Goal: Task Accomplishment & Management: Manage account settings

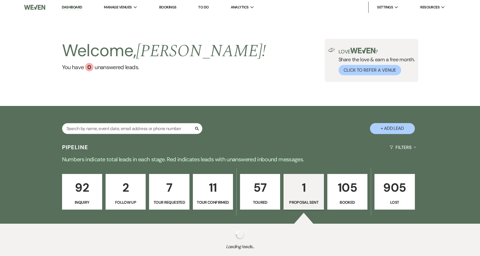
select select "6"
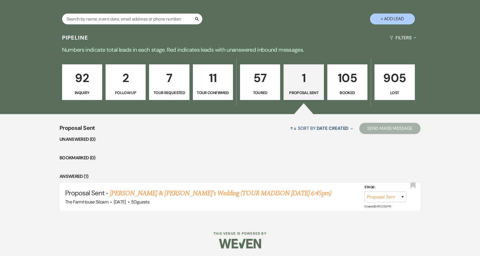
scroll to position [109, 0]
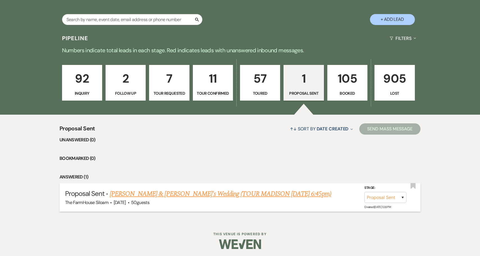
click at [257, 195] on link "[PERSON_NAME] & [PERSON_NAME]'s Wedding (TOUR MADISON [DATE] 6:45pm)" at bounding box center [220, 194] width 221 height 10
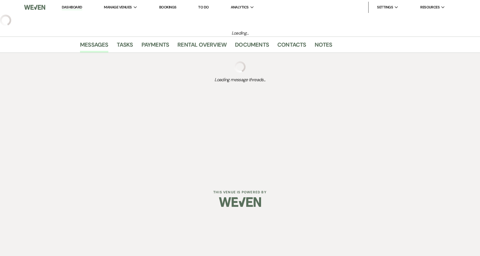
select select "6"
select select "2"
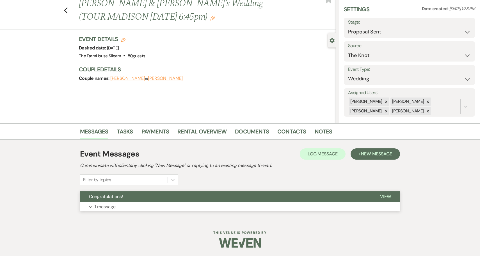
scroll to position [17, 0]
select select "7"
click at [459, 27] on button "Save" at bounding box center [461, 27] width 28 height 11
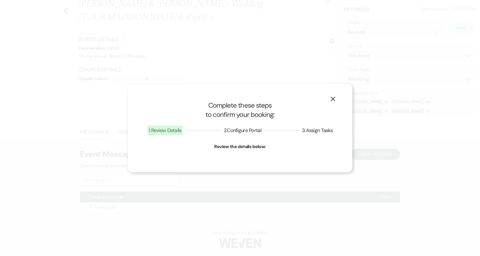
select select "1"
select select "468"
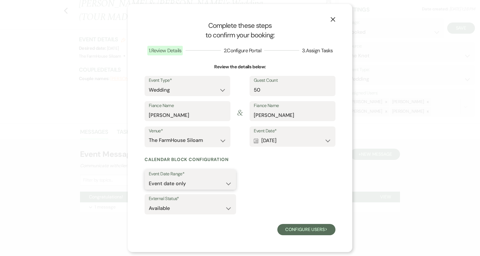
select select "eventDateAnd"
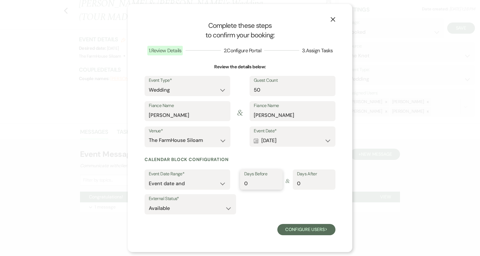
click at [252, 183] on input "0" at bounding box center [261, 183] width 34 height 11
type input "1"
click at [277, 180] on input "1" at bounding box center [261, 183] width 34 height 11
select select "false"
click at [308, 228] on button "Configure users Next" at bounding box center [306, 229] width 58 height 11
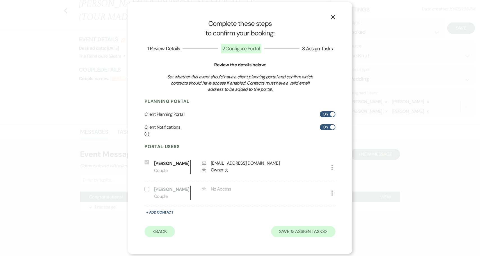
click at [308, 228] on button "Save & Assign Tasks Next" at bounding box center [303, 231] width 64 height 11
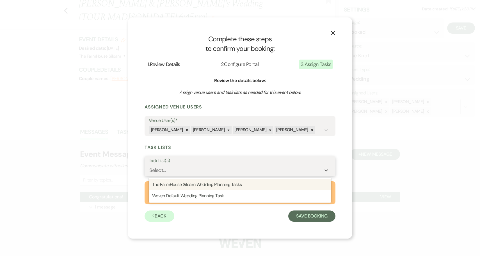
click at [263, 168] on div "Select..." at bounding box center [235, 170] width 172 height 10
click at [255, 184] on div "The FarmHouse Siloam Wedding Planning Tasks" at bounding box center [240, 184] width 182 height 11
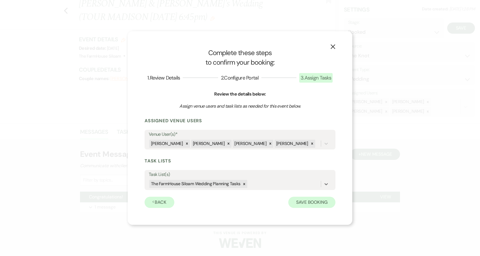
click at [316, 202] on button "Save Booking" at bounding box center [311, 202] width 47 height 11
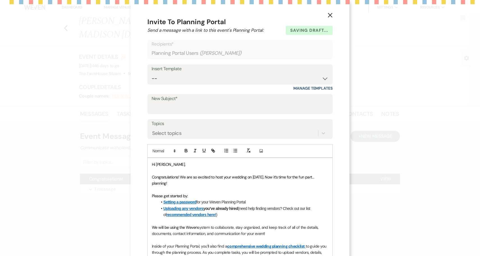
scroll to position [78, 0]
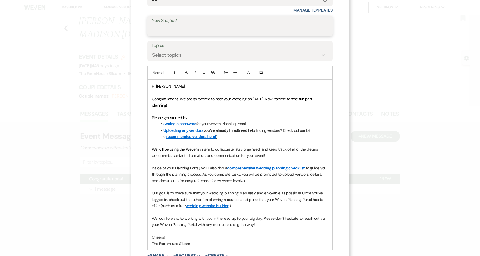
click at [219, 29] on input "New Subject*" at bounding box center [240, 29] width 177 height 11
type input "Y"
type input "T"
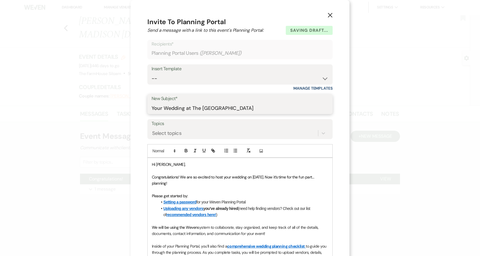
scroll to position [0, 0]
type input "Your Wedding at The Farmhouse Siloam"
select select "1573"
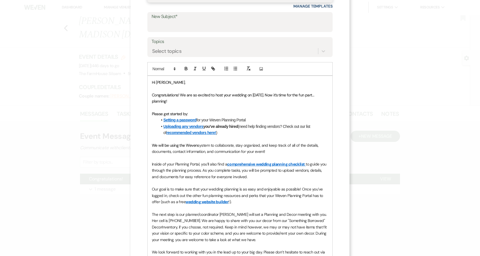
scroll to position [91, 0]
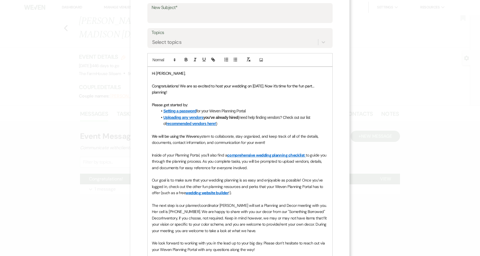
click at [259, 166] on p "Inside of your Planning Portal, you’ll also find a comprehensive wedding planni…" at bounding box center [240, 161] width 176 height 19
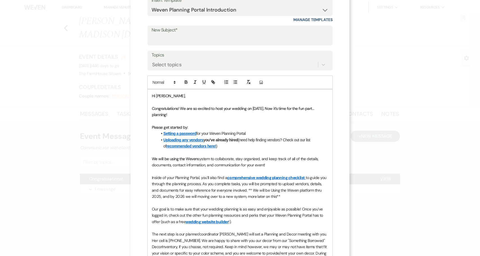
scroll to position [66, 0]
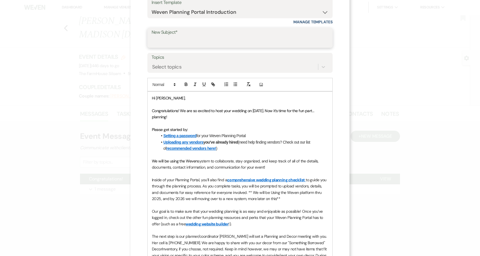
click at [221, 44] on input "New Subject*" at bounding box center [240, 41] width 177 height 11
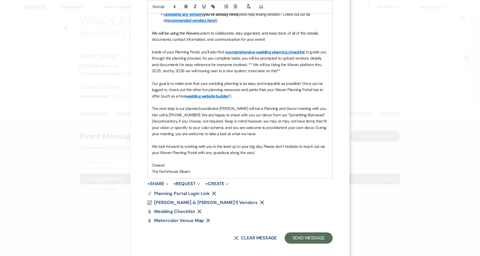
scroll to position [194, 0]
type input "Your Wedding at The Farmhouse Siloam"
click at [164, 182] on button "+ Share Expand" at bounding box center [157, 184] width 21 height 4
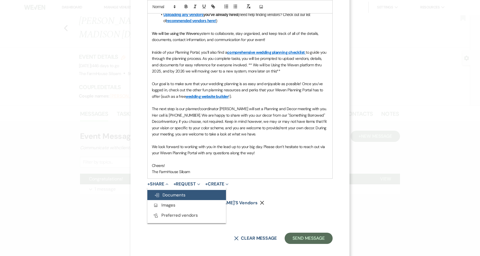
click at [169, 192] on span "Doc Upload Documents" at bounding box center [169, 195] width 31 height 6
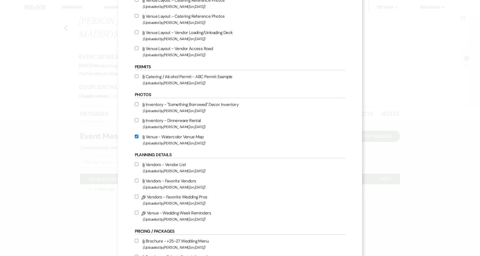
scroll to position [330, 0]
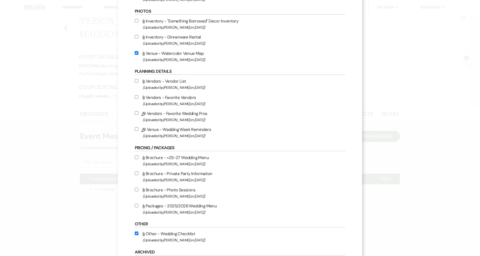
click at [138, 115] on input "Pencil Vendors - Favorite Wedding Pros (Uploaded by Jena Penner on Jun 27th, 20…" at bounding box center [137, 113] width 4 height 4
checkbox input "true"
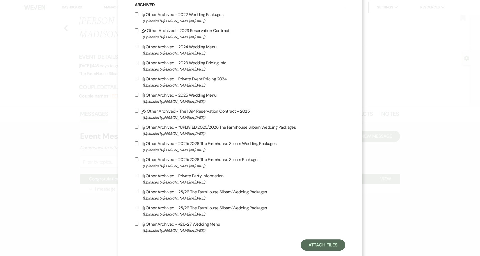
scroll to position [597, 0]
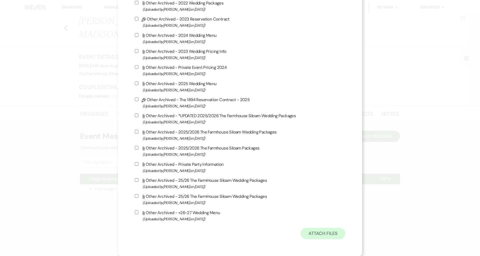
click at [326, 239] on button "Attach Files" at bounding box center [323, 233] width 45 height 11
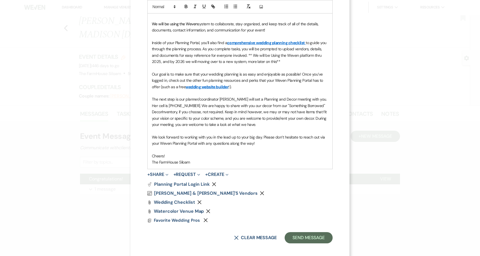
scroll to position [203, 0]
click at [192, 191] on span "Danielle & Jess's Vendors" at bounding box center [206, 194] width 104 height 6
click at [307, 232] on button "Send Message" at bounding box center [309, 237] width 48 height 11
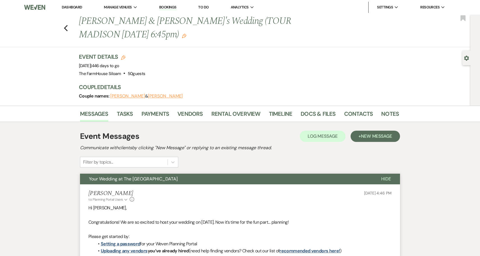
scroll to position [0, 0]
click at [326, 112] on link "Docs & Files" at bounding box center [318, 115] width 35 height 12
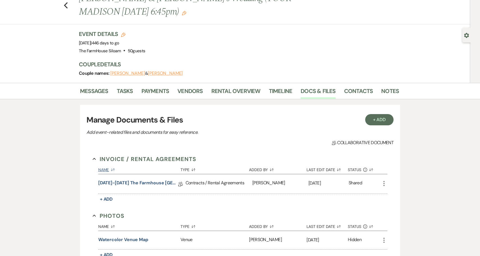
scroll to position [29, 0]
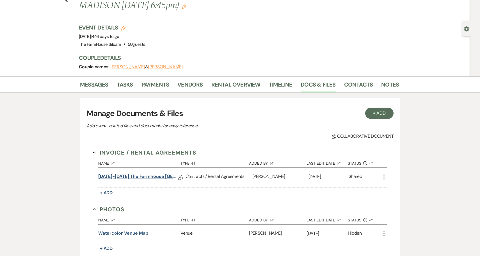
click at [150, 174] on link "2025-2027 The Farmhouse Siloam Reservation Contract" at bounding box center [138, 177] width 80 height 9
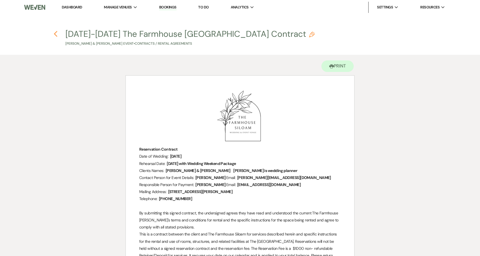
click at [55, 34] on icon "Previous" at bounding box center [56, 34] width 4 height 7
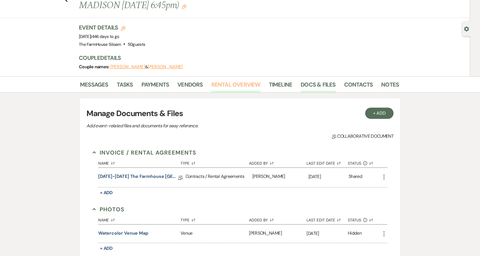
click at [248, 82] on link "Rental Overview" at bounding box center [235, 86] width 49 height 12
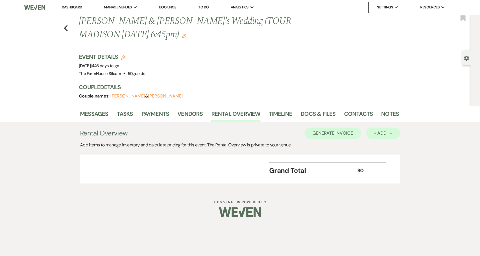
click at [378, 132] on div "+ Add Next" at bounding box center [383, 133] width 18 height 4
click at [376, 145] on button "Item" at bounding box center [380, 145] width 28 height 9
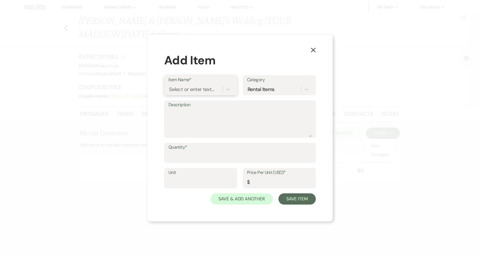
click at [201, 89] on div "Select or enter text..." at bounding box center [191, 90] width 45 height 8
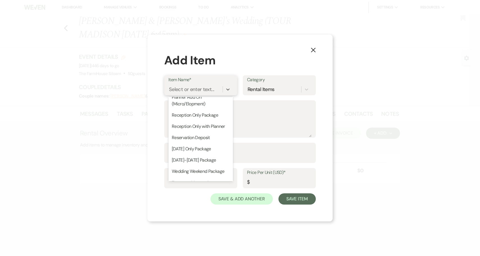
scroll to position [87, 0]
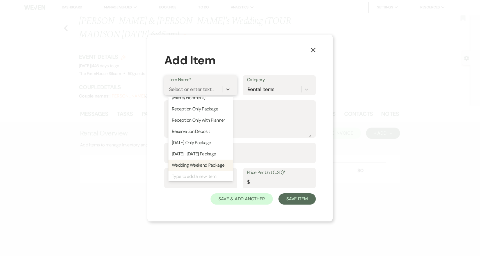
click at [195, 164] on div "Wedding Weekend Package" at bounding box center [200, 164] width 65 height 11
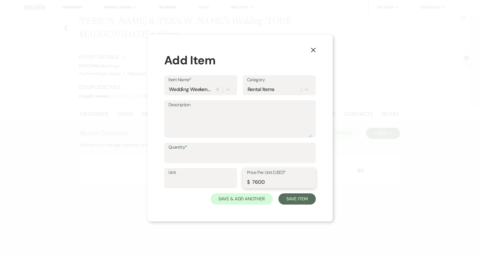
click at [268, 182] on input "7600" at bounding box center [279, 182] width 65 height 11
drag, startPoint x: 268, startPoint y: 182, endPoint x: 252, endPoint y: 182, distance: 15.2
click at [252, 182] on input "7600" at bounding box center [279, 182] width 65 height 11
type input "7350"
click at [193, 156] on input "Quantity*" at bounding box center [239, 156] width 143 height 11
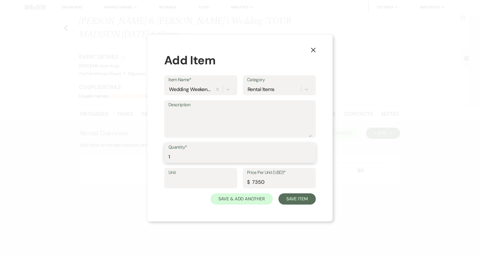
type input "1"
click at [212, 120] on textarea "Description" at bounding box center [239, 123] width 143 height 28
type textarea "G"
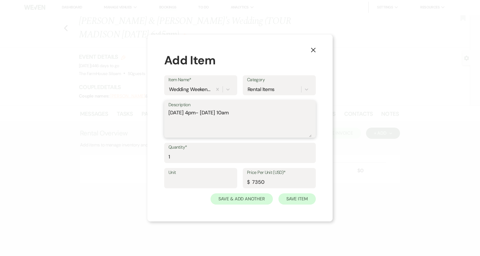
type textarea "Friday 4pm- Sunday 10am"
click at [303, 197] on button "Save Item" at bounding box center [296, 198] width 37 height 11
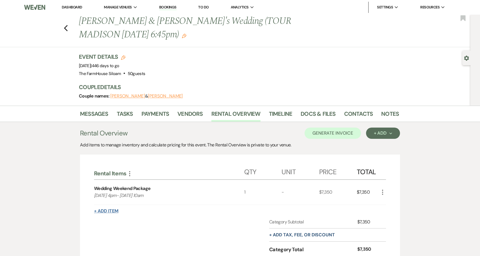
click at [109, 210] on button "+ Add Item" at bounding box center [106, 211] width 24 height 4
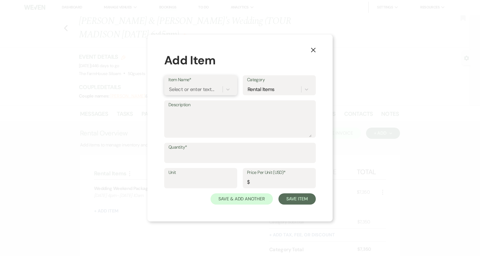
click at [213, 89] on div "Select or enter text..." at bounding box center [191, 90] width 45 height 8
type input "Alcohol Fee"
click at [206, 106] on div "+ Add "Alcohol Fee"" at bounding box center [200, 103] width 65 height 11
click at [191, 119] on textarea "Description" at bounding box center [239, 123] width 143 height 28
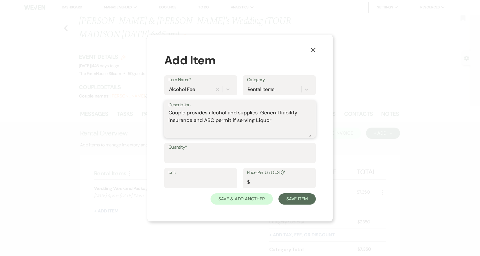
type textarea "Couple provides alcohol and supplies, General liability insurance and ABC permi…"
click at [175, 157] on input "Quantity*" at bounding box center [239, 156] width 143 height 11
type input "1"
click at [259, 183] on input "Price Per Unit (USD)*" at bounding box center [279, 182] width 65 height 11
type input "500"
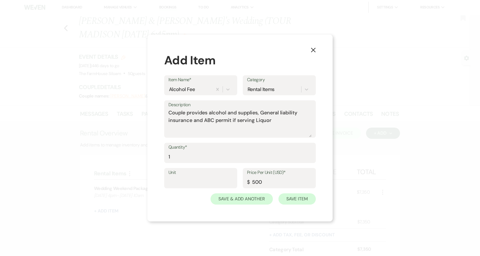
click at [294, 197] on button "Save Item" at bounding box center [296, 198] width 37 height 11
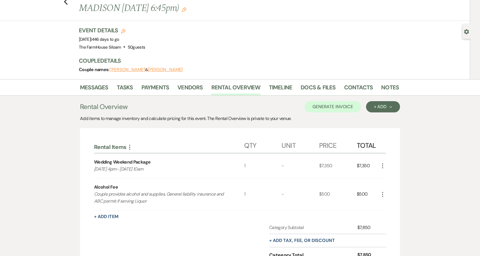
scroll to position [95, 0]
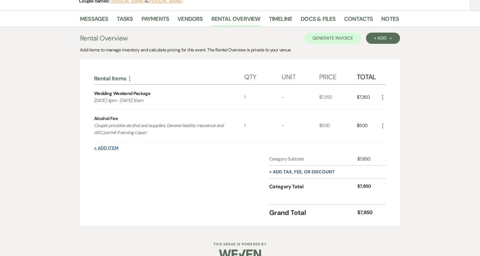
click at [111, 147] on button "+ Add Item" at bounding box center [106, 148] width 24 height 4
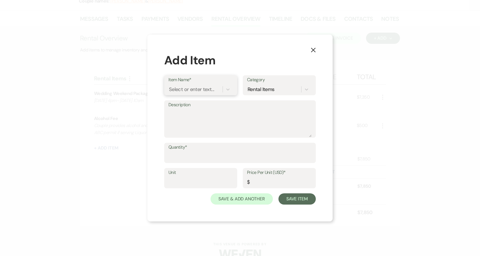
click at [206, 89] on div "Select or enter text..." at bounding box center [191, 90] width 45 height 8
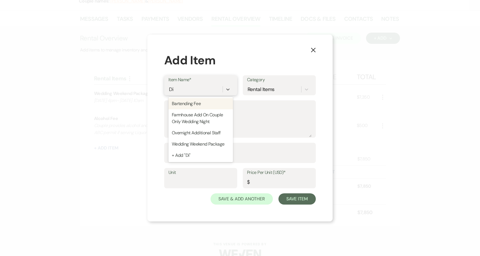
scroll to position [0, 0]
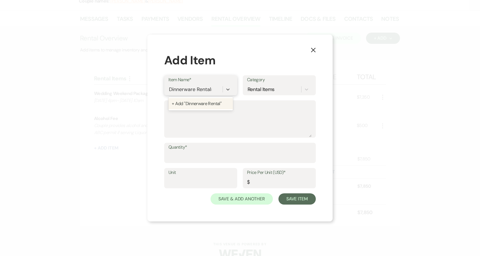
type input "Dinnerware Rentals"
click at [196, 104] on div "+ Add "Dinnerware Rentals "" at bounding box center [200, 103] width 65 height 11
click at [183, 117] on textarea "Description" at bounding box center [239, 123] width 143 height 28
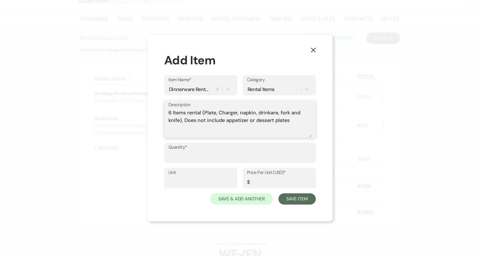
type textarea "6 Items rental (Plate, Charger, napkin, drinkare, fork and knife), Does not inc…"
click at [176, 156] on input "Quantity*" at bounding box center [239, 156] width 143 height 11
type input "50"
click at [290, 121] on textarea "6 Items rental (Plate, Charger, napkin, drinkare, fork and knife), Does not inc…" at bounding box center [239, 123] width 143 height 28
type textarea "6 Items rental (Plate, Charger, napkin, drinkare, fork and knife), Does not inc…"
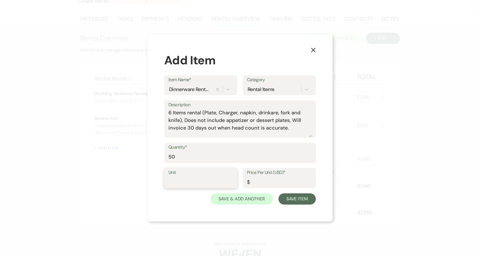
click at [207, 178] on input "Unit" at bounding box center [200, 182] width 65 height 11
click at [261, 181] on input "Price Per Unit (USD)*" at bounding box center [279, 182] width 65 height 11
type input "0"
click at [168, 113] on textarea "6 Items rental (Plate, Charger, napkin, drinkare, fork and knife), Does not inc…" at bounding box center [239, 123] width 143 height 28
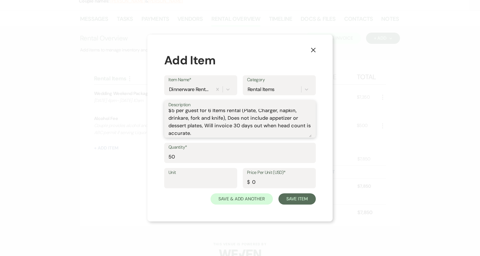
scroll to position [2, 0]
type textarea "$5 per guest for 6 Items rental (Plate, Charger, napkin, drinkare, fork and kni…"
click at [293, 198] on button "Save Item" at bounding box center [296, 198] width 37 height 11
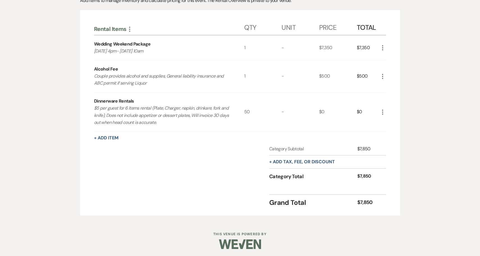
scroll to position [144, 0]
click at [285, 161] on button "+ Add tax, fee, or discount" at bounding box center [302, 162] width 66 height 4
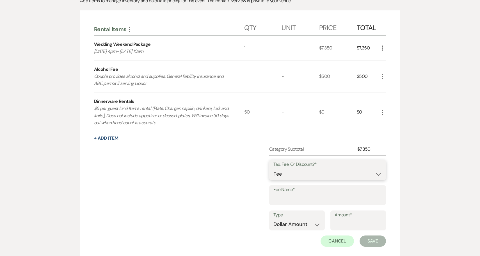
select select "2"
click at [286, 195] on input "Fee Name*" at bounding box center [327, 198] width 108 height 11
type input "Reservation Fee"
click at [344, 224] on input "Amount*" at bounding box center [358, 224] width 47 height 11
type input "1000"
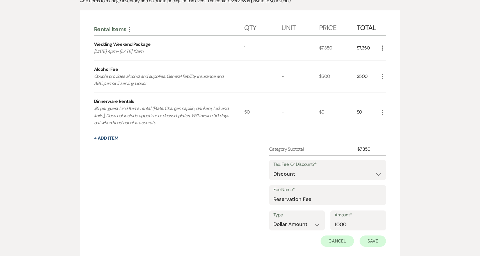
click at [376, 237] on button "Save" at bounding box center [373, 240] width 26 height 11
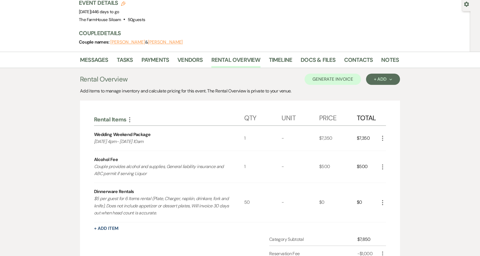
scroll to position [0, 0]
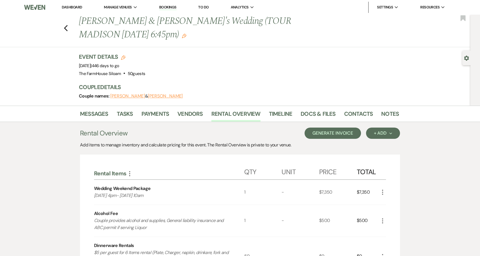
click at [340, 132] on button "Generate Invoice" at bounding box center [333, 132] width 56 height 11
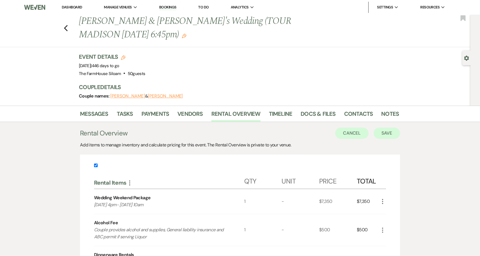
click at [389, 133] on button "Save" at bounding box center [387, 132] width 26 height 11
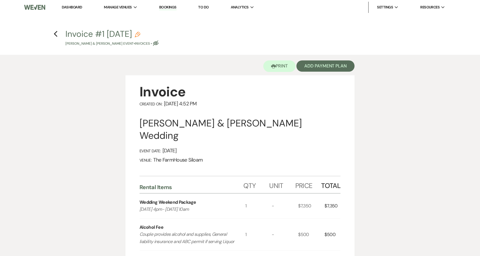
click at [140, 33] on use "button" at bounding box center [138, 35] width 6 height 6
select select "22"
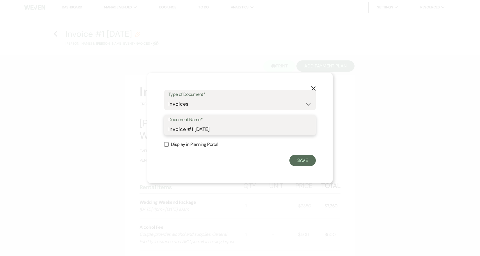
drag, startPoint x: 229, startPoint y: 129, endPoint x: 160, endPoint y: 129, distance: 68.5
click at [160, 129] on div "X Type of Document* Special Event Insurance Vendor Certificate of Insurance Con…" at bounding box center [239, 128] width 185 height 110
type input "Wedding Estimate"
click at [170, 144] on label "Display in Planning Portal" at bounding box center [240, 144] width 152 height 8
click at [169, 144] on input "Display in Planning Portal" at bounding box center [166, 144] width 4 height 4
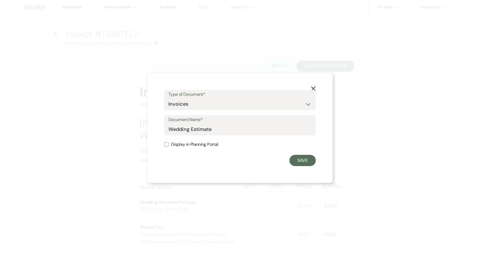
checkbox input "true"
click at [307, 163] on button "Save" at bounding box center [302, 160] width 26 height 11
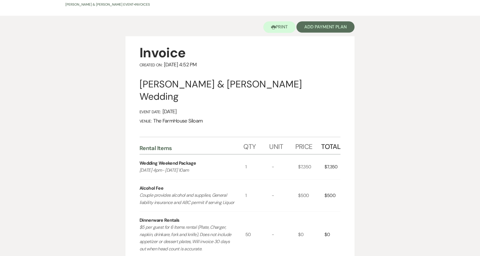
scroll to position [0, 0]
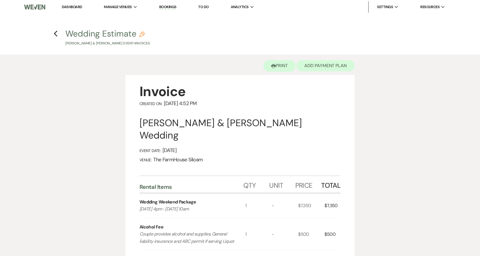
click at [331, 66] on button "Add Payment Plan" at bounding box center [325, 65] width 58 height 11
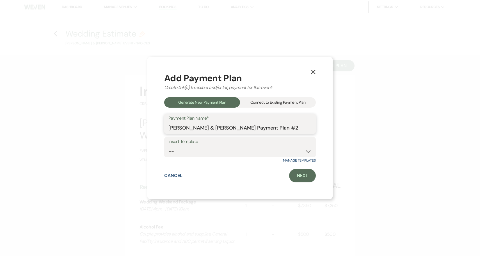
drag, startPoint x: 300, startPoint y: 129, endPoint x: 282, endPoint y: 129, distance: 17.7
click at [282, 129] on input "Danielle Benner & Jess Welborn's Payment Plan #2" at bounding box center [239, 127] width 143 height 11
type input "Danielle Benner & Jess Welborn's Payment Plan"
click at [303, 174] on link "Next" at bounding box center [302, 175] width 27 height 13
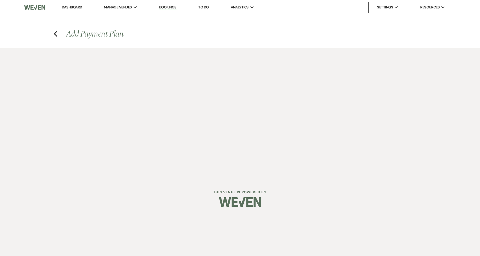
select select "27793"
select select "2"
select select "percentage"
select select "true"
select select "client"
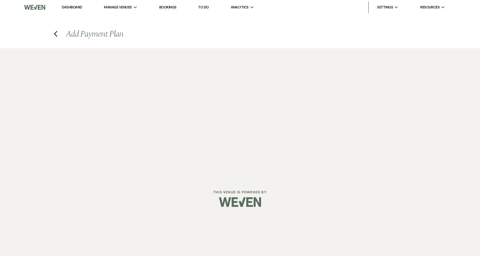
select select "weeks"
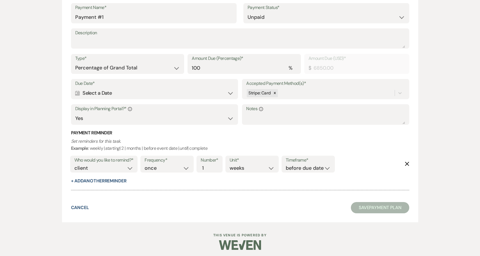
scroll to position [168, 0]
click at [181, 94] on div "Calendar Select a Date Expand" at bounding box center [154, 93] width 159 height 11
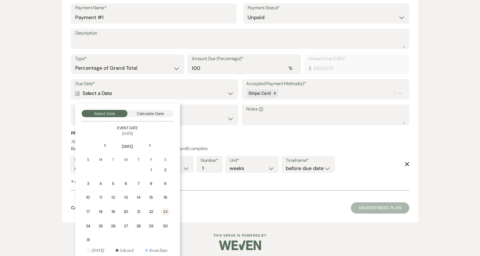
click at [149, 145] on icon "Next" at bounding box center [150, 145] width 3 height 3
click at [127, 167] on div "1" at bounding box center [127, 170] width 5 height 6
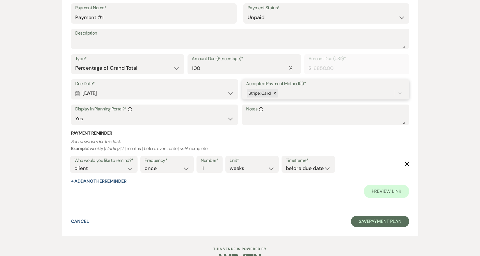
click at [287, 90] on div "Stripe: Card" at bounding box center [320, 93] width 148 height 10
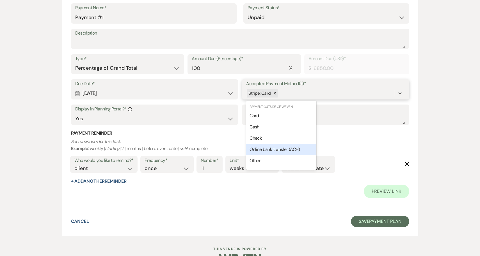
click at [276, 147] on span "Online bank transfer (ACH)" at bounding box center [275, 149] width 50 height 6
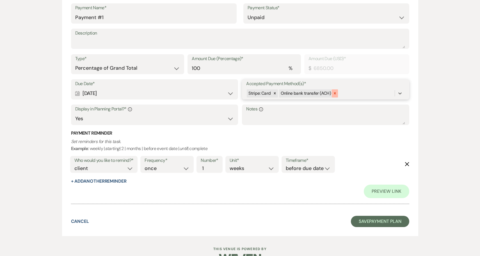
click at [334, 93] on icon at bounding box center [335, 93] width 2 height 2
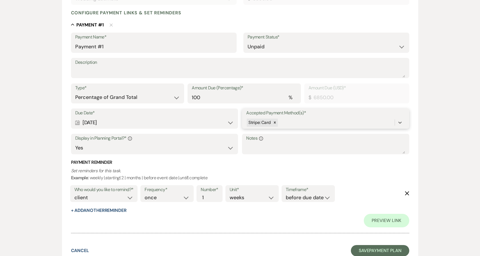
scroll to position [125, 0]
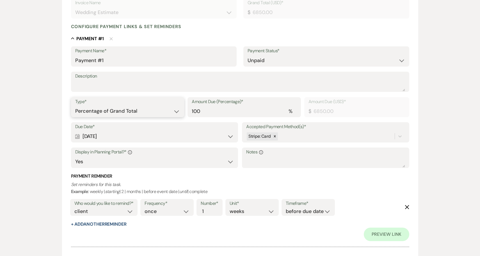
select select "flat"
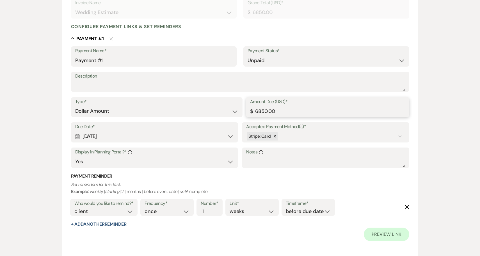
drag, startPoint x: 301, startPoint y: 113, endPoint x: 237, endPoint y: 111, distance: 63.8
click at [237, 111] on div "Type* Dollar Amount Percentage of Grand Total Amount Due (USD)* $ 6850.00" at bounding box center [240, 109] width 338 height 25
drag, startPoint x: 282, startPoint y: 108, endPoint x: 253, endPoint y: 108, distance: 28.6
click at [253, 108] on input "570.83" at bounding box center [327, 111] width 155 height 11
type input "570.83"
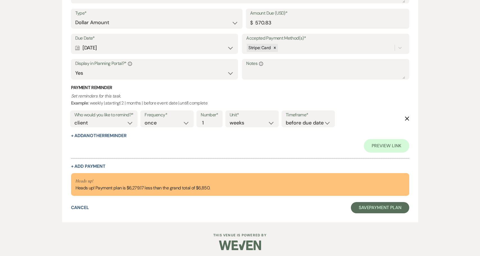
scroll to position [214, 0]
click at [93, 164] on button "+ Add Payment" at bounding box center [88, 166] width 35 height 4
select select "2"
select select "flat"
select select "true"
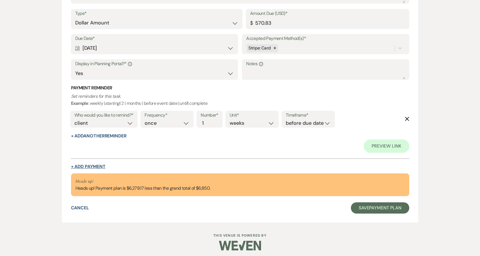
select select "client"
select select "weeks"
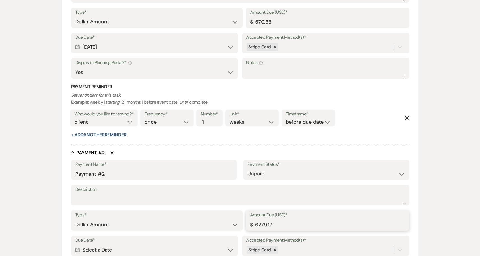
drag, startPoint x: 283, startPoint y: 221, endPoint x: 241, endPoint y: 221, distance: 41.8
click at [241, 221] on div "Type* Dollar Amount Percentage of Grand Total Amount Due (USD)* $ 6279.17" at bounding box center [240, 222] width 338 height 25
paste input "570.83"
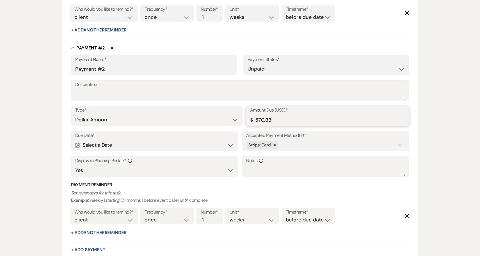
scroll to position [319, 0]
type input "570.83"
click at [160, 141] on div "Calendar Select a Date Expand" at bounding box center [154, 144] width 159 height 11
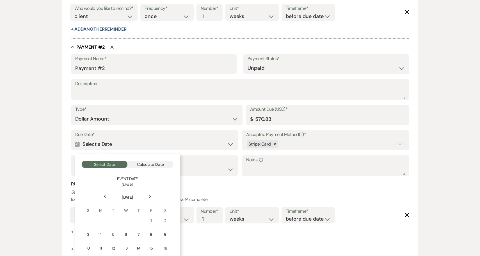
click at [150, 195] on icon "Next" at bounding box center [150, 196] width 3 height 3
click at [166, 218] on div "1" at bounding box center [166, 221] width 5 height 6
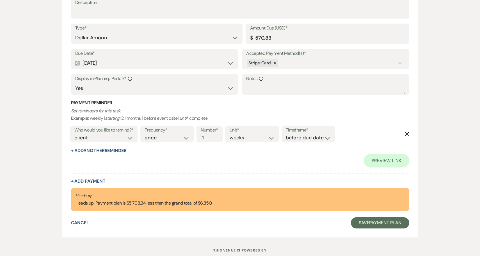
scroll to position [415, 0]
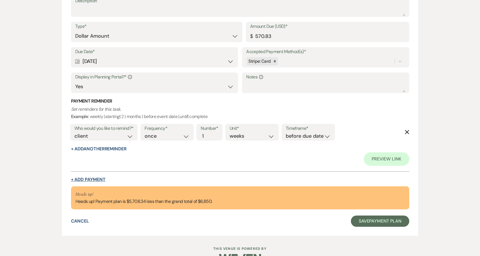
click at [94, 177] on button "+ Add Payment" at bounding box center [88, 179] width 35 height 4
select select "2"
select select "flat"
select select "true"
select select "client"
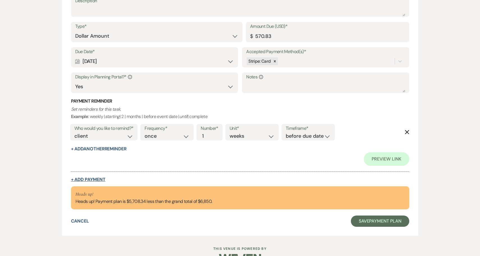
select select "weeks"
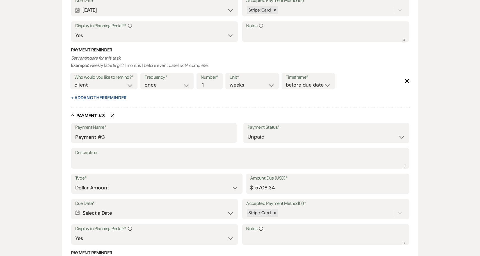
scroll to position [480, 0]
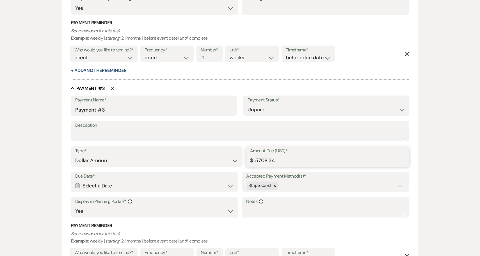
drag, startPoint x: 294, startPoint y: 157, endPoint x: 241, endPoint y: 157, distance: 53.1
click at [241, 157] on div "Type* Dollar Amount Percentage of Grand Total Amount Due (USD)* $ 5708.34" at bounding box center [240, 158] width 338 height 25
paste input ".83"
type input "570.83"
click at [122, 180] on div "Calendar Select a Date Expand" at bounding box center [154, 185] width 159 height 11
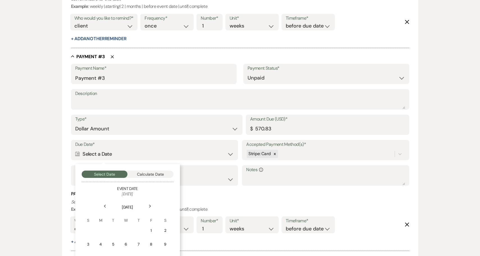
scroll to position [569, 0]
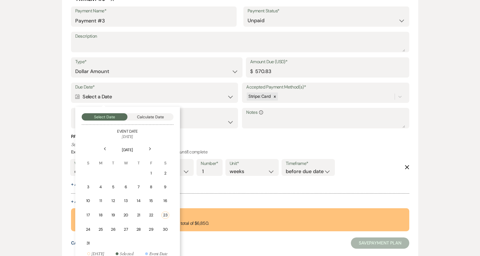
click at [150, 147] on icon "Next" at bounding box center [150, 148] width 3 height 3
click at [100, 170] on div "1" at bounding box center [101, 173] width 5 height 6
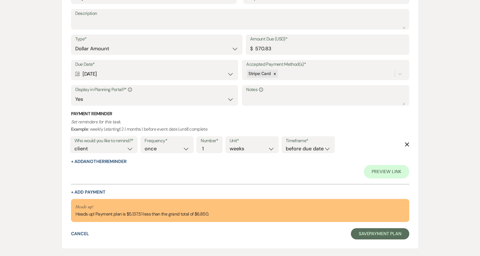
scroll to position [639, 0]
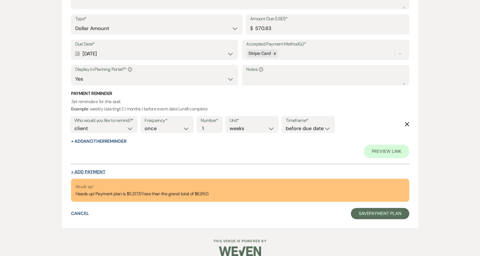
click at [97, 170] on button "+ Add Payment" at bounding box center [88, 172] width 35 height 4
select select "2"
select select "flat"
select select "true"
select select "client"
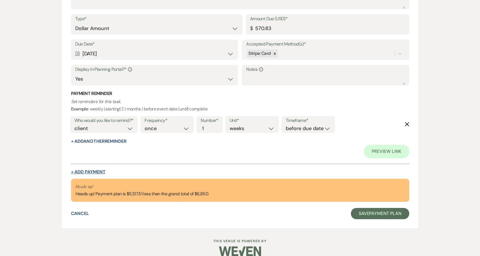
select select "weeks"
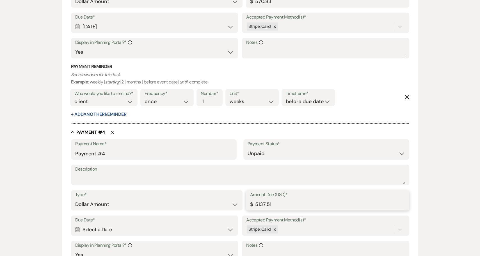
drag, startPoint x: 281, startPoint y: 196, endPoint x: 238, endPoint y: 196, distance: 42.4
click at [238, 196] on div "Type* Dollar Amount Percentage of Grand Total Amount Due (USD)* $ 5137.51" at bounding box center [240, 202] width 338 height 25
paste input "70.83"
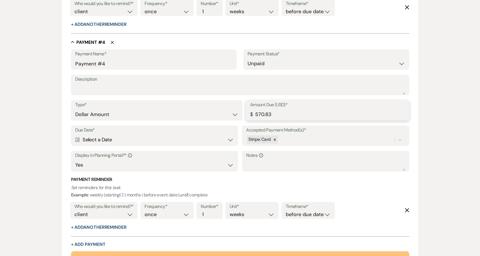
scroll to position [735, 0]
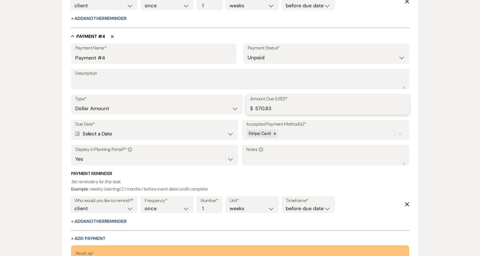
type input "570.83"
click at [161, 129] on div "Calendar Select a Date Expand" at bounding box center [154, 133] width 159 height 11
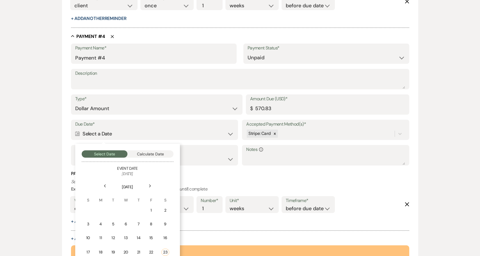
click at [149, 184] on icon "Next" at bounding box center [150, 185] width 3 height 3
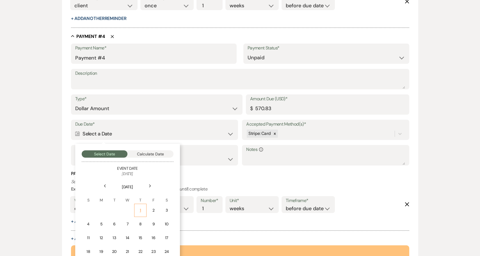
click at [141, 207] on div "1" at bounding box center [140, 210] width 5 height 6
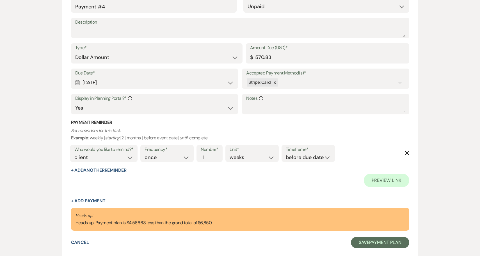
scroll to position [837, 0]
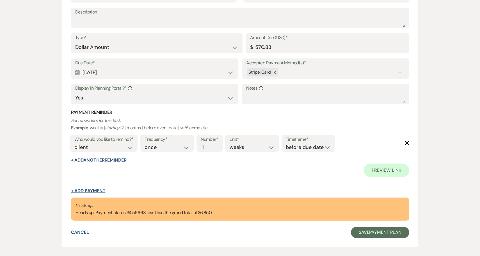
click at [97, 188] on button "+ Add Payment" at bounding box center [88, 190] width 35 height 4
select select "2"
select select "flat"
select select "true"
select select "client"
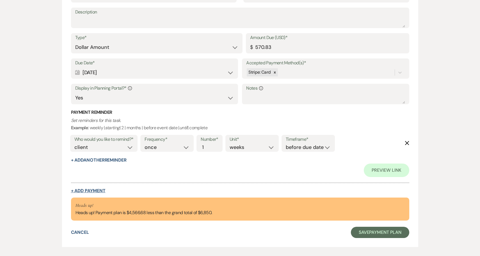
select select "weeks"
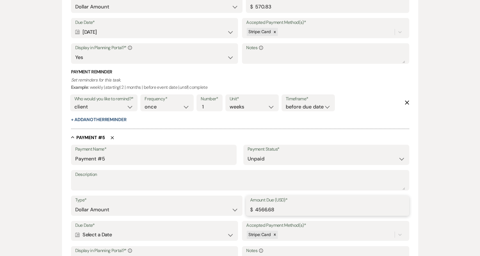
drag, startPoint x: 290, startPoint y: 201, endPoint x: 231, endPoint y: 201, distance: 58.4
click at [231, 201] on div "Type* Dollar Amount Percentage of Grand Total Amount Due (USD)* $ 4566.68" at bounding box center [240, 207] width 338 height 25
paste input "570.83"
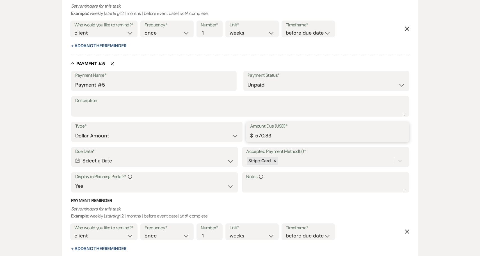
scroll to position [913, 0]
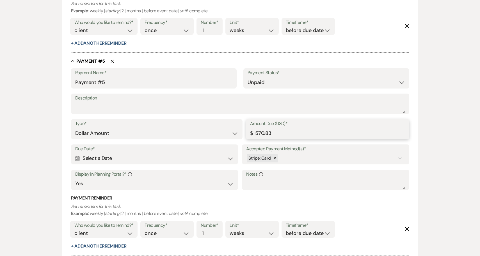
type input "570.83"
click at [144, 153] on div "Calendar Select a Date Expand" at bounding box center [154, 158] width 159 height 11
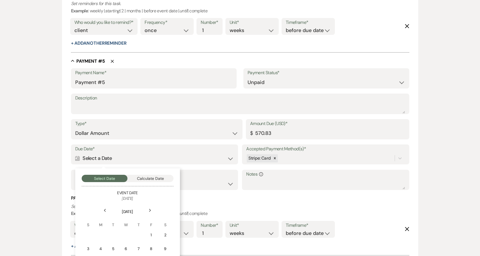
click at [149, 209] on use at bounding box center [150, 210] width 2 height 3
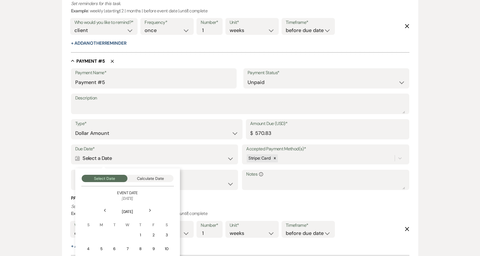
click at [149, 209] on use at bounding box center [150, 210] width 2 height 3
click at [92, 228] on td "1" at bounding box center [88, 234] width 12 height 13
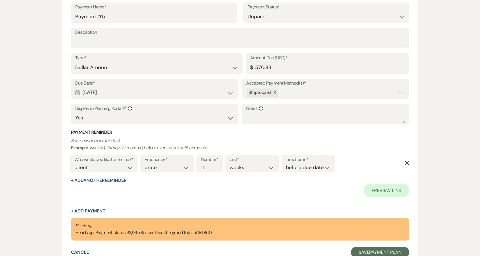
scroll to position [1050, 0]
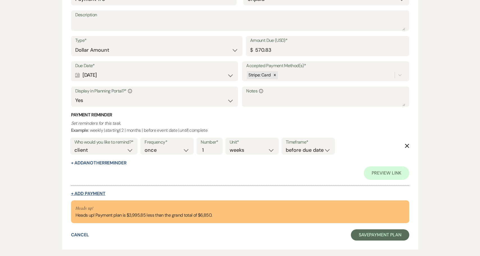
click at [89, 191] on button "+ Add Payment" at bounding box center [88, 193] width 35 height 4
select select "2"
select select "flat"
select select "true"
select select "client"
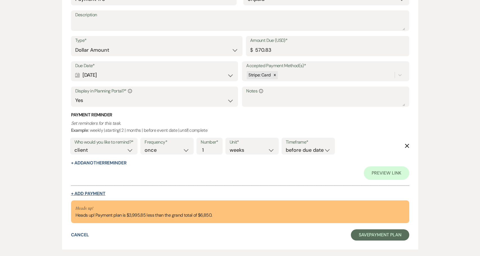
select select "weeks"
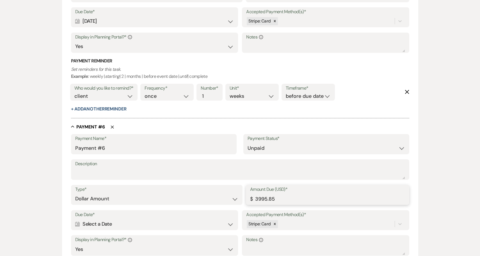
drag, startPoint x: 286, startPoint y: 188, endPoint x: 239, endPoint y: 188, distance: 47.2
click at [239, 188] on div "Type* Dollar Amount Percentage of Grand Total Amount Due (USD)* $ 3995.85" at bounding box center [240, 197] width 338 height 25
paste input "570.83"
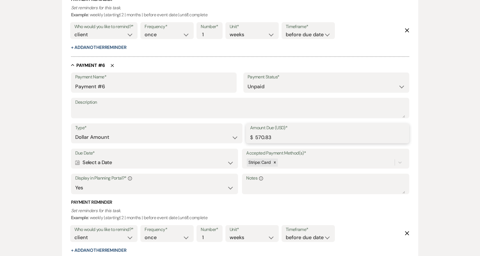
scroll to position [1126, 0]
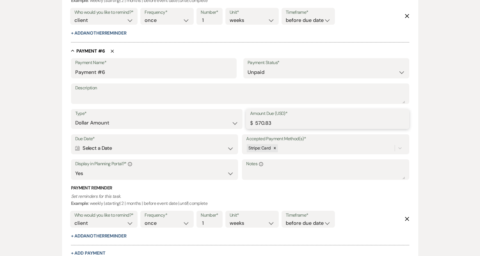
type input "570.83"
click at [154, 143] on div "Calendar Select a Date Expand" at bounding box center [154, 148] width 159 height 11
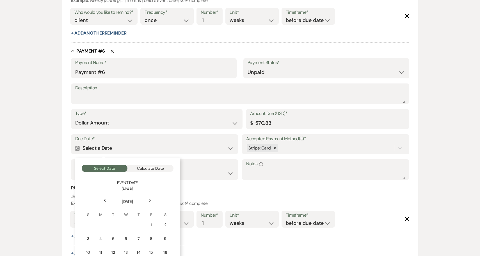
click at [150, 198] on icon "Next" at bounding box center [150, 199] width 3 height 3
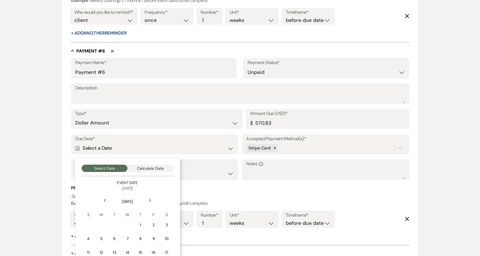
click at [150, 198] on icon "Next" at bounding box center [150, 199] width 3 height 3
click at [89, 222] on div "1" at bounding box center [88, 225] width 5 height 6
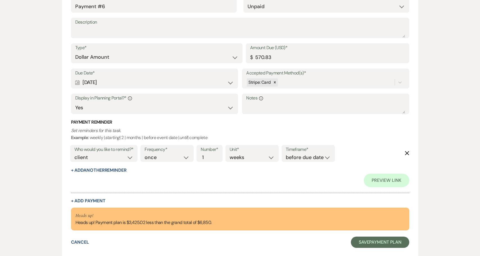
scroll to position [1262, 0]
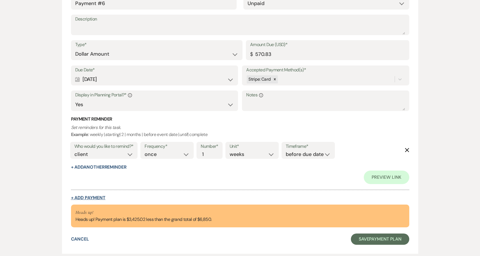
click at [91, 195] on button "+ Add Payment" at bounding box center [88, 197] width 35 height 4
select select "2"
select select "flat"
select select "true"
select select "client"
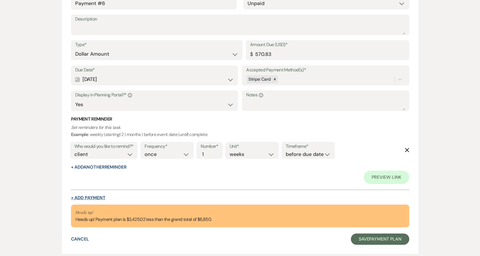
select select "weeks"
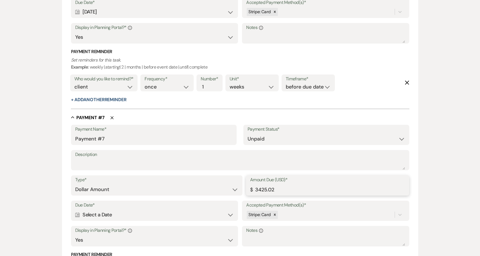
drag, startPoint x: 293, startPoint y: 176, endPoint x: 234, endPoint y: 176, distance: 58.1
click at [234, 176] on div "Type* Dollar Amount Percentage of Grand Total Amount Due (USD)* $ 3425.02" at bounding box center [240, 187] width 338 height 25
paste input "570.83"
type input "570.83"
click at [116, 209] on div "Calendar Select a Date Expand" at bounding box center [154, 214] width 159 height 11
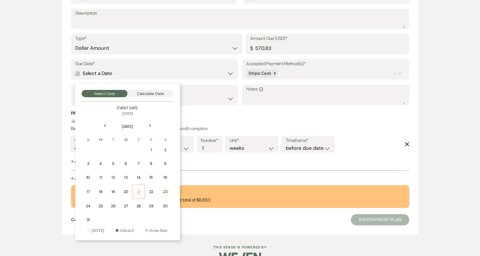
scroll to position [1403, 0]
click at [152, 121] on div "Next" at bounding box center [150, 125] width 9 height 9
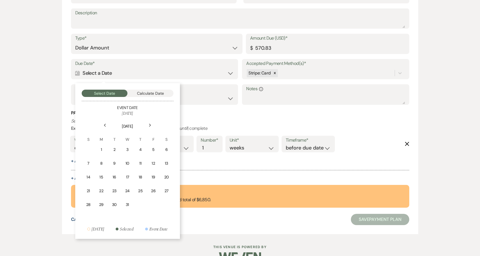
click at [152, 121] on div "Next" at bounding box center [150, 125] width 9 height 9
click at [128, 147] on div "1" at bounding box center [127, 150] width 5 height 6
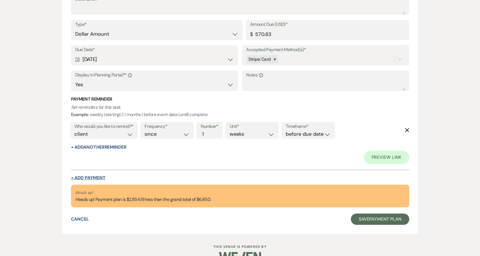
scroll to position [1498, 0]
click at [91, 176] on button "+ Add Payment" at bounding box center [88, 178] width 35 height 4
select select "2"
select select "flat"
select select "true"
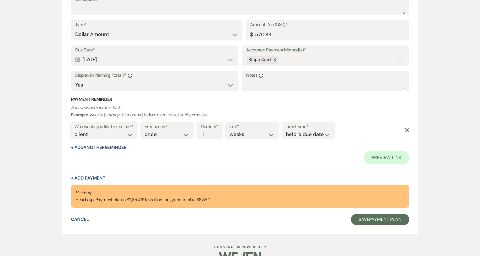
select select "client"
select select "weeks"
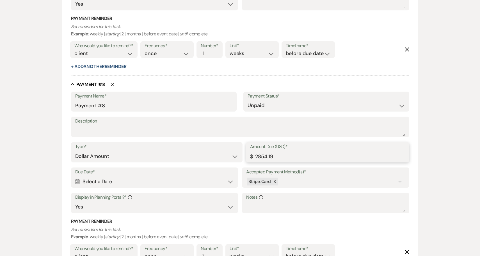
drag, startPoint x: 290, startPoint y: 141, endPoint x: 235, endPoint y: 141, distance: 55.3
click at [235, 142] on div "Type* Dollar Amount Percentage of Grand Total Amount Due (USD)* $ 2854.19" at bounding box center [240, 154] width 338 height 25
paste input "570.83"
type input "570.83"
click at [131, 176] on div "Calendar Select a Date Expand" at bounding box center [154, 181] width 159 height 11
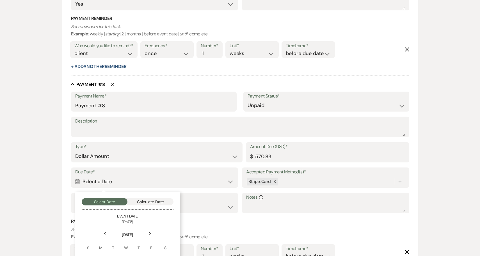
click at [148, 229] on div "Next" at bounding box center [150, 233] width 9 height 9
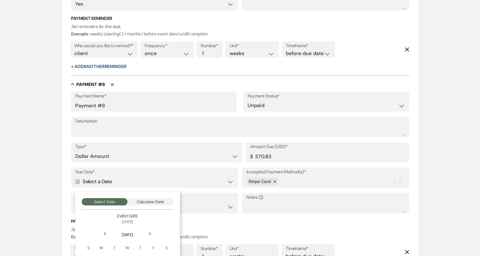
click at [148, 229] on div "Next" at bounding box center [150, 233] width 9 height 9
click at [153, 255] on div "1" at bounding box center [153, 258] width 5 height 6
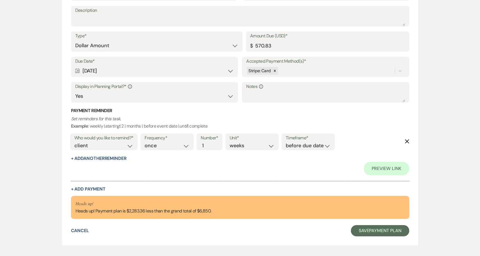
scroll to position [1709, 0]
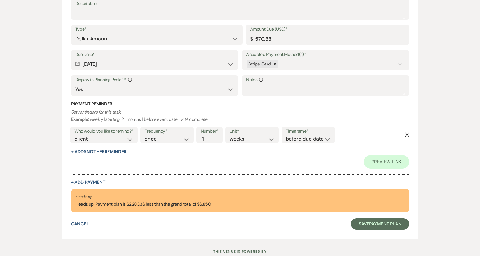
click at [95, 180] on button "+ Add Payment" at bounding box center [88, 182] width 35 height 4
select select "2"
select select "flat"
select select "true"
select select "client"
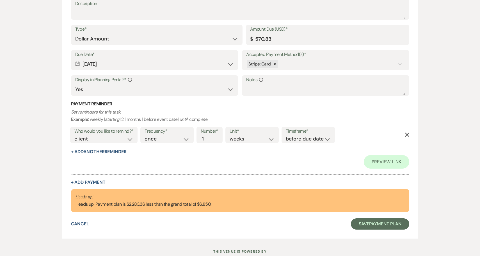
select select "weeks"
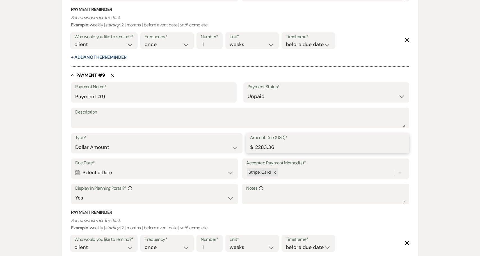
drag, startPoint x: 282, startPoint y: 132, endPoint x: 243, endPoint y: 132, distance: 39.0
click at [243, 133] on div "Type* Dollar Amount Percentage of Grand Total Amount Due (USD)* $ 2283.36" at bounding box center [240, 145] width 338 height 25
paste input "570.83"
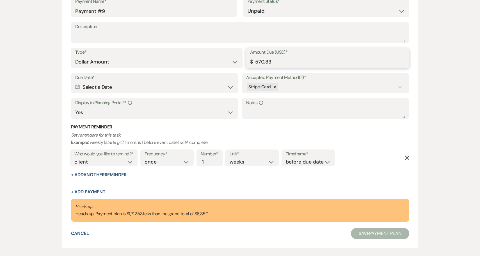
scroll to position [1800, 0]
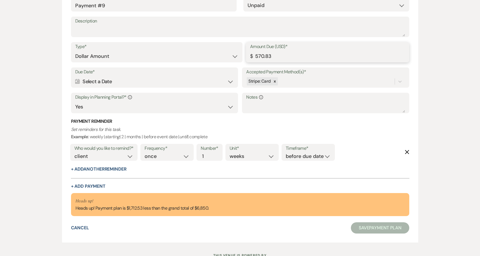
type input "570.83"
click at [155, 76] on div "Calendar Select a Date Expand" at bounding box center [154, 81] width 159 height 11
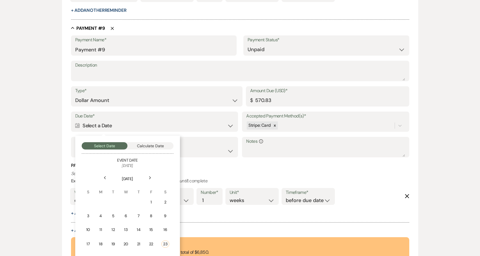
scroll to position [1761, 0]
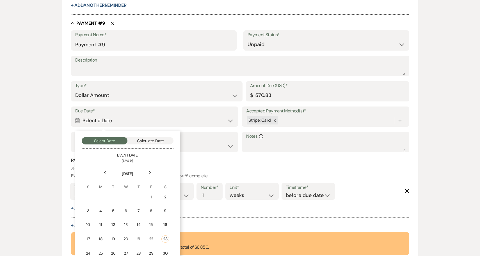
click at [150, 171] on icon "Next" at bounding box center [150, 172] width 3 height 3
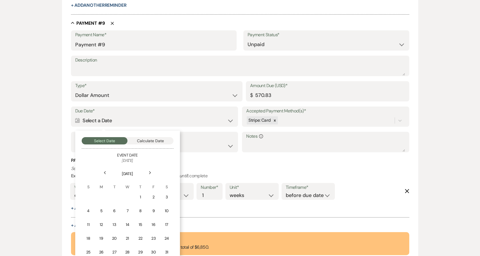
click at [150, 171] on icon "Next" at bounding box center [150, 172] width 3 height 3
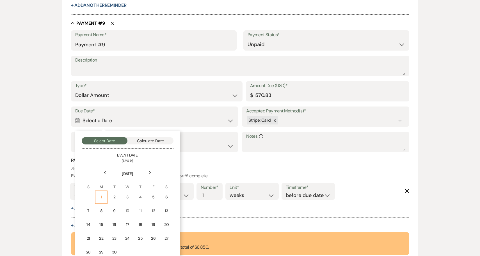
click at [100, 194] on div "1" at bounding box center [101, 197] width 5 height 6
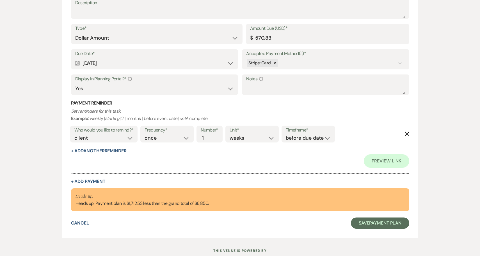
scroll to position [1926, 0]
click at [91, 179] on button "+ Add Payment" at bounding box center [88, 181] width 35 height 4
select select "2"
select select "flat"
select select "true"
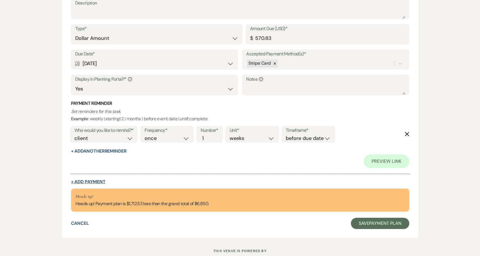
select select "client"
select select "weeks"
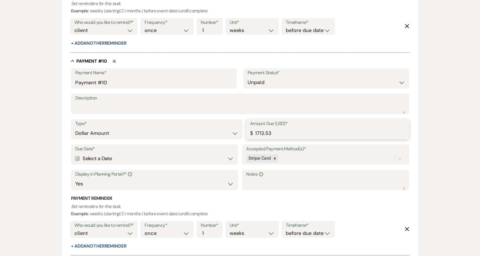
drag, startPoint x: 285, startPoint y: 114, endPoint x: 246, endPoint y: 114, distance: 39.3
click at [246, 119] on div "Type* Dollar Amount Percentage of Grand Total Amount Due (USD)* $ 1712.53" at bounding box center [240, 131] width 338 height 25
paste input "570.8"
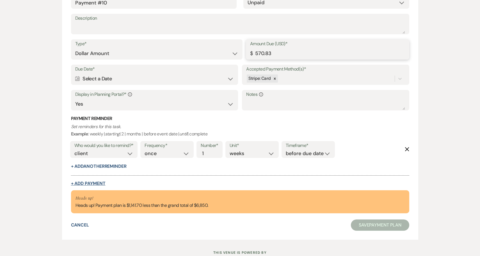
scroll to position [2005, 0]
type input "570.83"
click at [142, 74] on div "Calendar Select a Date Expand" at bounding box center [154, 79] width 159 height 11
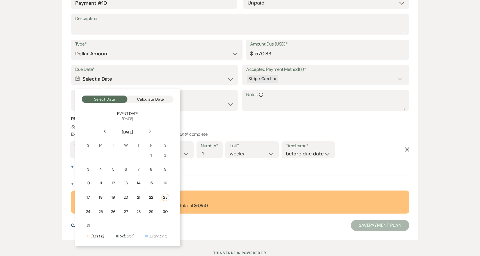
click at [150, 129] on use at bounding box center [150, 130] width 2 height 3
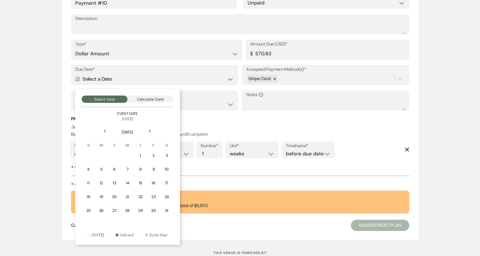
click at [150, 129] on use at bounding box center [150, 130] width 2 height 3
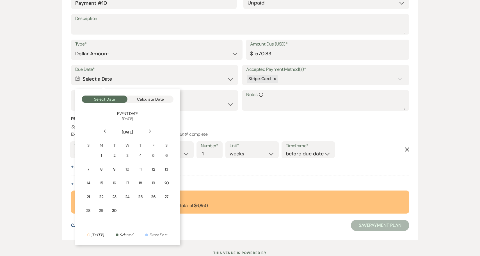
click at [150, 129] on use at bounding box center [150, 130] width 2 height 3
click at [127, 152] on div "1" at bounding box center [127, 155] width 5 height 6
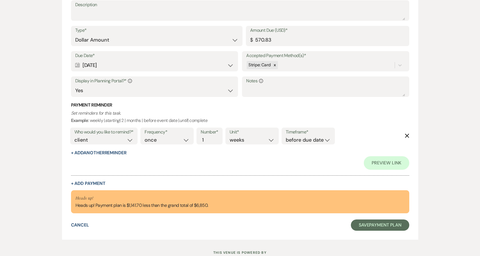
scroll to position [2140, 0]
click at [91, 181] on button "+ Add Payment" at bounding box center [88, 183] width 35 height 4
select select "2"
select select "flat"
select select "true"
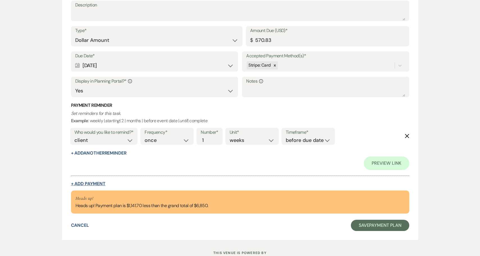
select select "client"
select select "weeks"
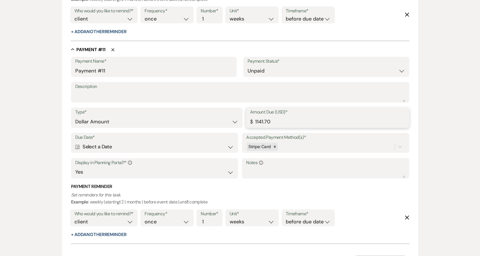
drag, startPoint x: 276, startPoint y: 102, endPoint x: 245, endPoint y: 103, distance: 30.6
click at [245, 108] on div "Type* Dollar Amount Percentage of Grand Total Amount Due (USD)* $ 1141.70" at bounding box center [240, 120] width 338 height 25
paste input "570.83"
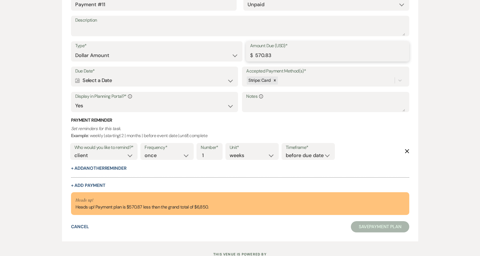
scroll to position [2206, 0]
type input "570.83"
click at [127, 75] on div "Calendar Select a Date Expand" at bounding box center [154, 80] width 159 height 11
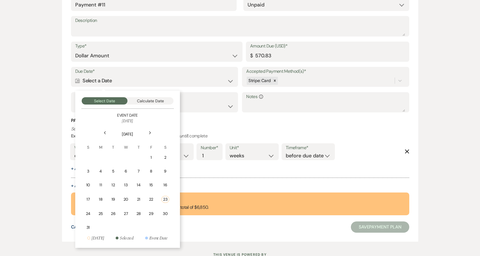
click at [149, 131] on icon "Next" at bounding box center [150, 132] width 3 height 3
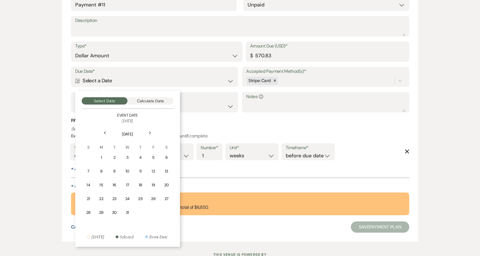
click at [149, 131] on icon "Next" at bounding box center [150, 132] width 3 height 3
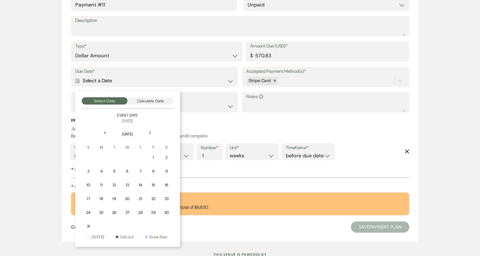
click at [149, 131] on icon "Next" at bounding box center [150, 132] width 3 height 3
click at [168, 154] on div "1" at bounding box center [166, 157] width 5 height 6
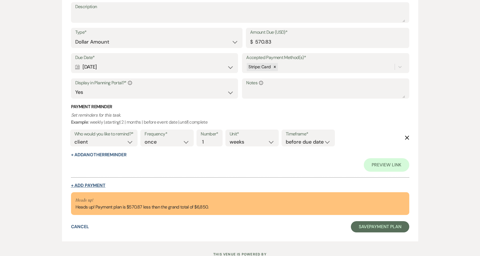
scroll to position [2354, 0]
click at [97, 183] on button "+ Add Payment" at bounding box center [88, 185] width 35 height 4
select select "2"
select select "flat"
select select "true"
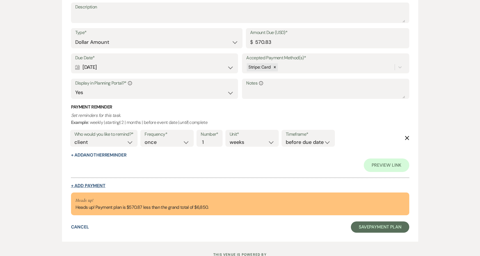
select select "client"
select select "weeks"
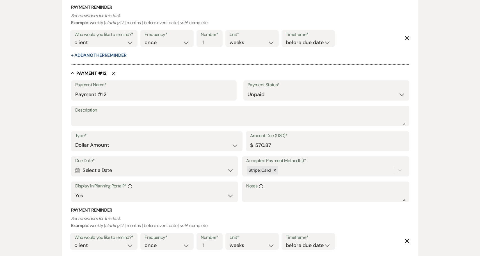
scroll to position [2319, 0]
click at [124, 165] on div "Calendar Select a Date Expand" at bounding box center [154, 170] width 159 height 11
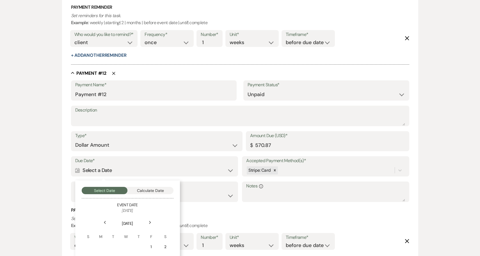
click at [150, 221] on use at bounding box center [150, 222] width 2 height 3
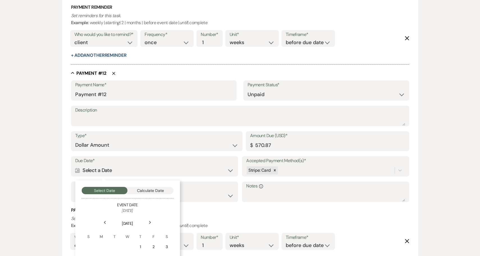
click at [150, 221] on use at bounding box center [150, 222] width 2 height 3
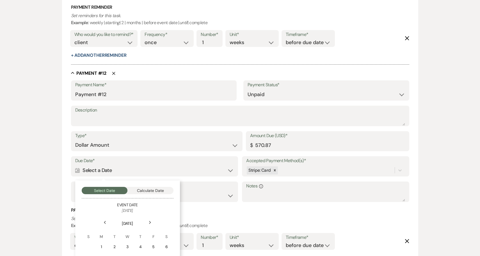
click at [150, 221] on use at bounding box center [150, 222] width 2 height 3
click at [104, 221] on icon "Previous" at bounding box center [105, 222] width 3 height 3
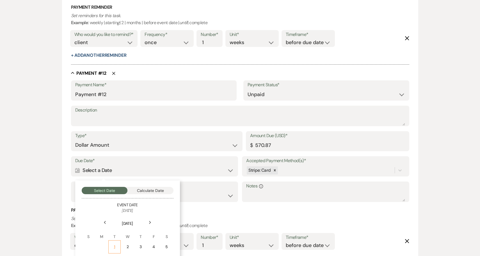
click at [115, 244] on div "1" at bounding box center [114, 247] width 5 height 6
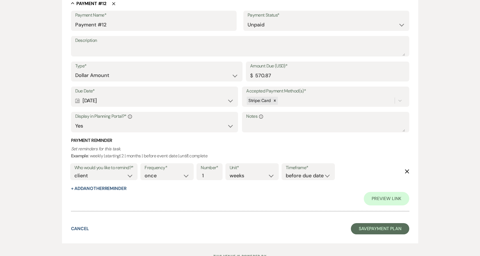
scroll to position [2537, 0]
click at [376, 223] on button "Save Payment Plan" at bounding box center [380, 228] width 58 height 11
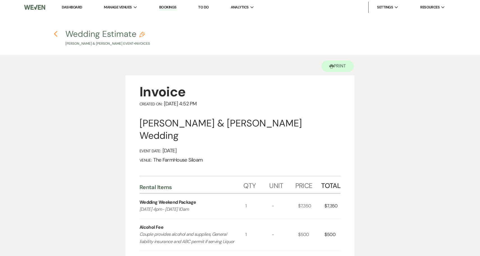
click at [55, 34] on use "button" at bounding box center [56, 34] width 4 height 6
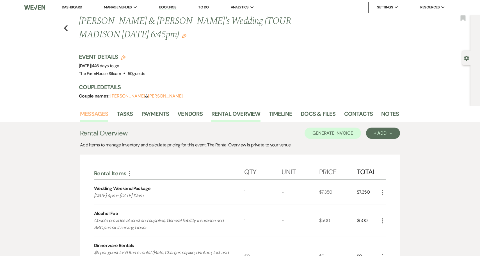
click at [97, 114] on link "Messages" at bounding box center [94, 115] width 28 height 12
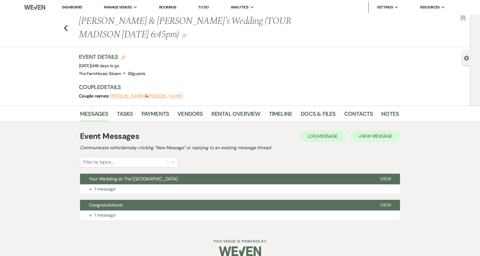
click at [373, 135] on span "New Message" at bounding box center [376, 136] width 31 height 6
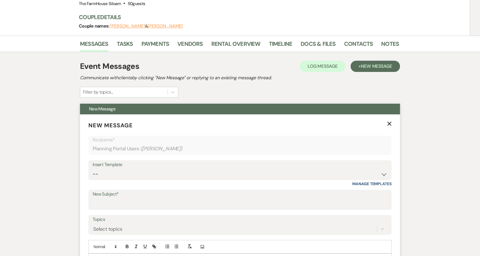
scroll to position [131, 0]
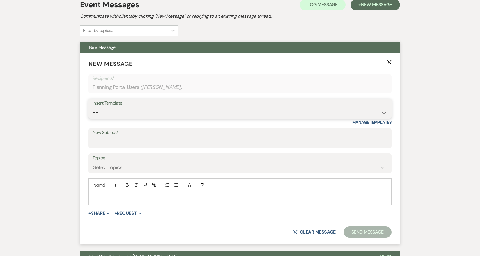
select select "5786"
type input "Intro to Payment Plan"
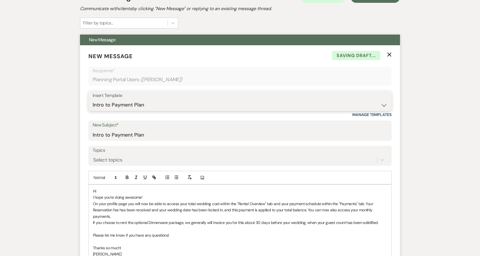
scroll to position [143, 0]
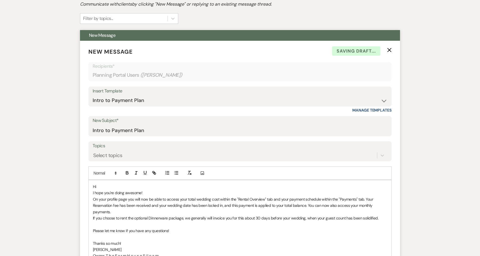
click at [113, 187] on p "Hi" at bounding box center [240, 186] width 294 height 6
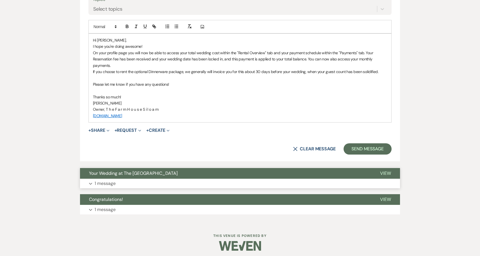
scroll to position [289, 0]
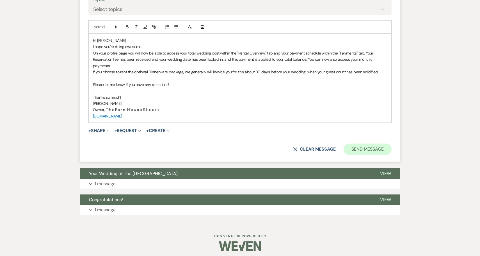
click at [361, 143] on button "Send Message" at bounding box center [368, 148] width 48 height 11
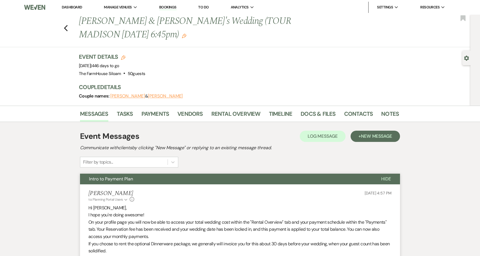
scroll to position [0, 0]
click at [67, 28] on icon "Previous" at bounding box center [66, 28] width 4 height 7
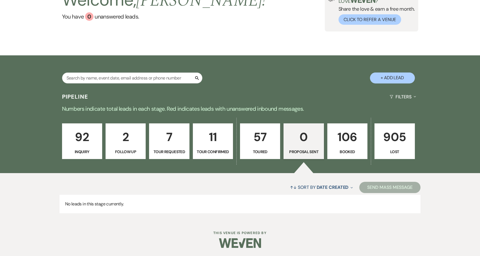
scroll to position [50, 0]
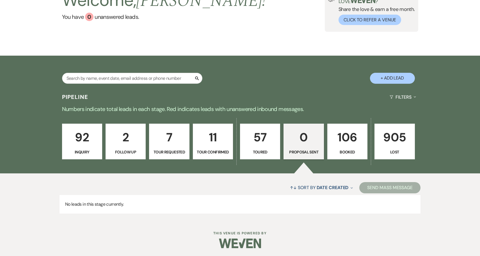
click at [80, 144] on p "92" at bounding box center [82, 137] width 33 height 19
